Goal: Transaction & Acquisition: Purchase product/service

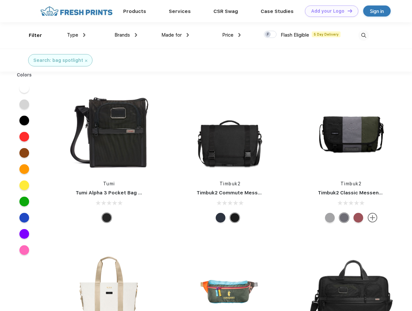
scroll to position [0, 0]
click at [329, 11] on link "Add your Logo Design Tool" at bounding box center [331, 11] width 53 height 11
click at [0, 0] on div "Design Tool" at bounding box center [0, 0] width 0 height 0
click at [347, 11] on link "Add your Logo Design Tool" at bounding box center [331, 11] width 53 height 11
click at [31, 35] on div "Filter" at bounding box center [35, 35] width 13 height 7
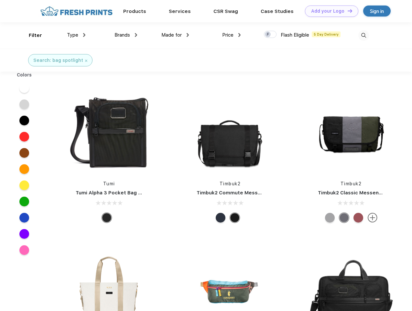
click at [76, 35] on span "Type" at bounding box center [72, 35] width 11 height 6
click at [126, 35] on span "Brands" at bounding box center [123, 35] width 16 height 6
click at [175, 35] on span "Made for" at bounding box center [171, 35] width 20 height 6
click at [232, 35] on span "Price" at bounding box center [227, 35] width 11 height 6
click at [270, 35] on div at bounding box center [270, 34] width 13 height 7
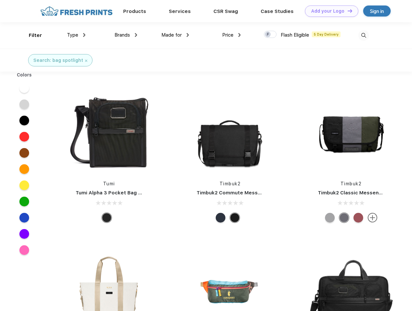
click at [268, 35] on input "checkbox" at bounding box center [266, 32] width 4 height 4
click at [364, 35] on img at bounding box center [363, 35] width 11 height 11
